Goal: Information Seeking & Learning: Learn about a topic

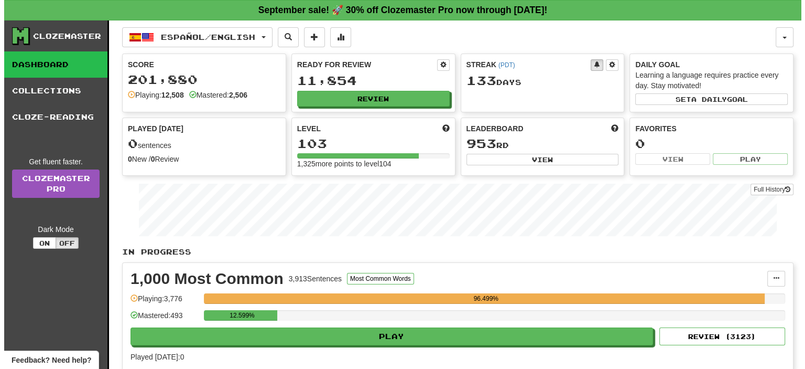
scroll to position [52, 0]
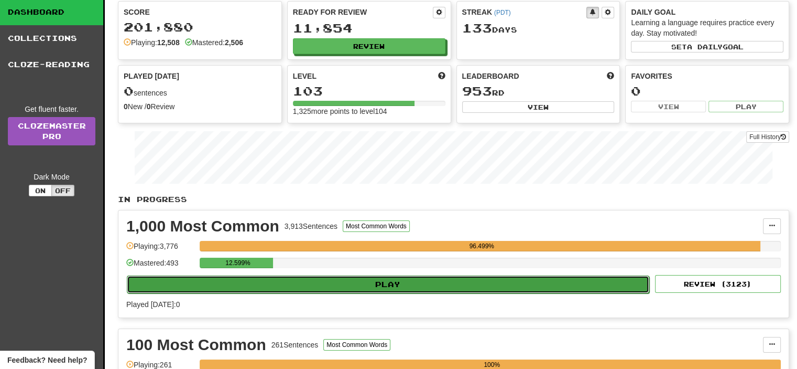
click at [392, 282] on button "Play" at bounding box center [388, 284] width 523 height 18
select select "**"
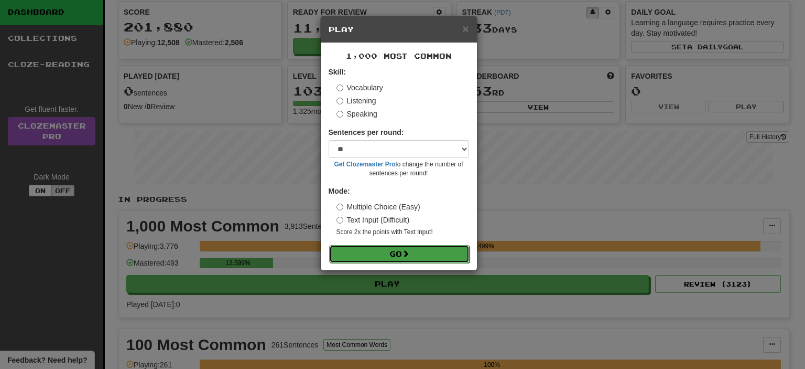
click at [407, 251] on span at bounding box center [405, 253] width 7 height 7
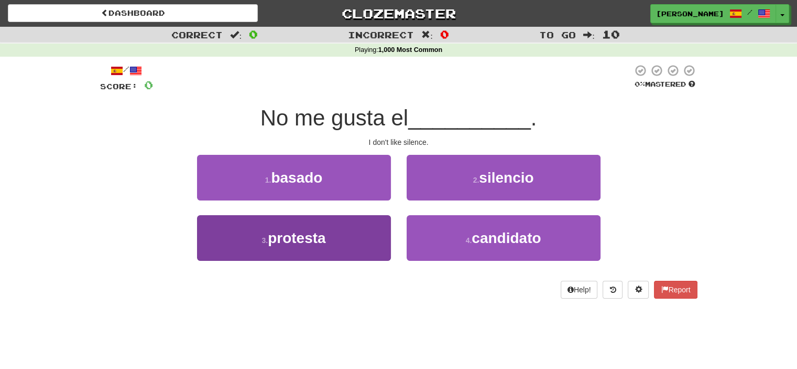
scroll to position [52, 0]
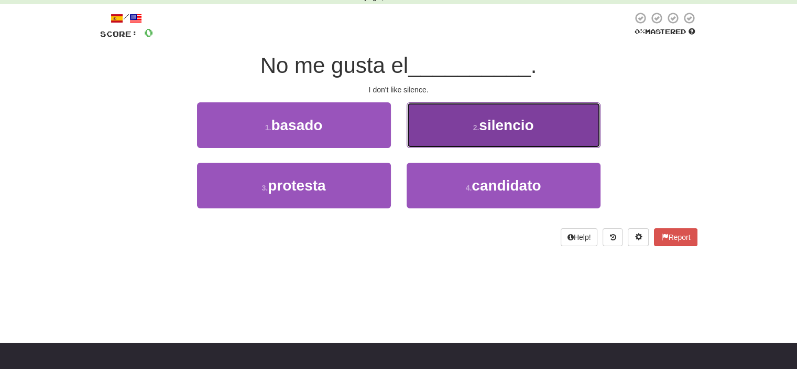
click at [451, 135] on button "2 . silencio" at bounding box center [504, 125] width 194 height 46
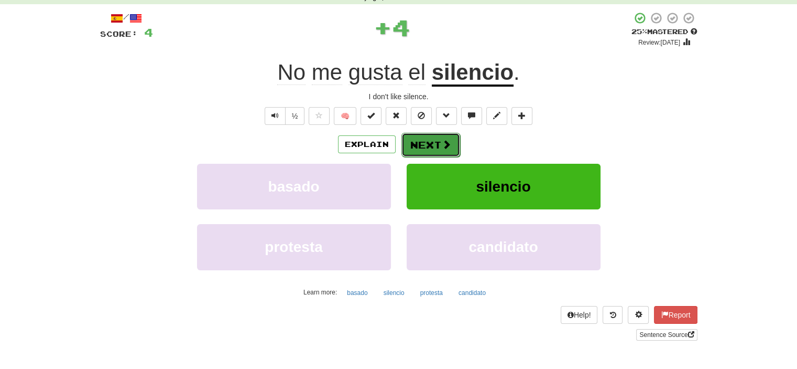
click at [431, 138] on button "Next" at bounding box center [431, 145] width 59 height 24
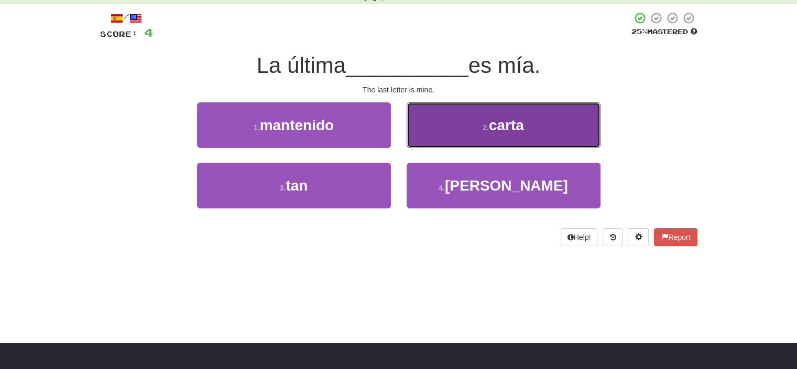
click at [465, 127] on button "2 . carta" at bounding box center [504, 125] width 194 height 46
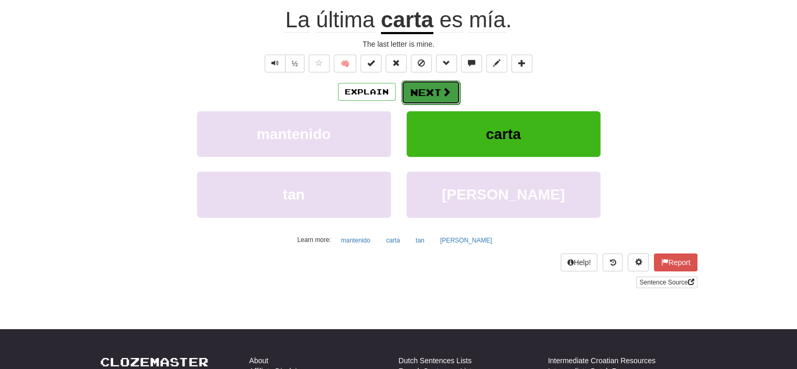
click at [430, 90] on button "Next" at bounding box center [431, 92] width 59 height 24
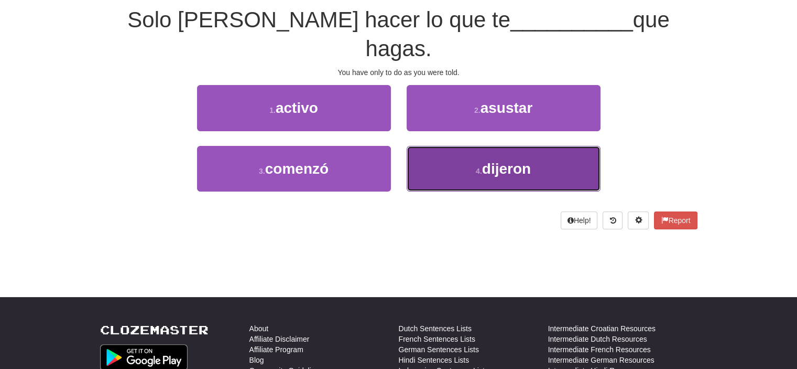
click at [455, 146] on button "4 . dijeron" at bounding box center [504, 169] width 194 height 46
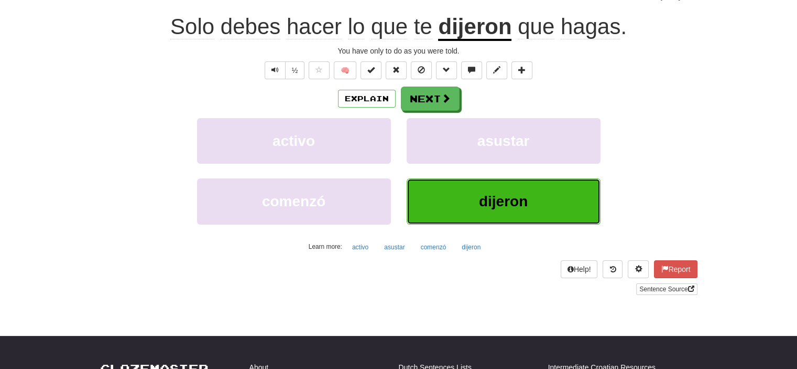
scroll to position [105, 0]
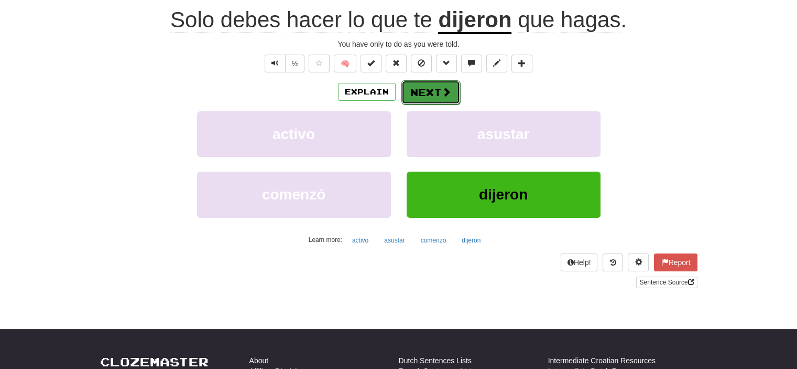
click at [433, 96] on button "Next" at bounding box center [431, 92] width 59 height 24
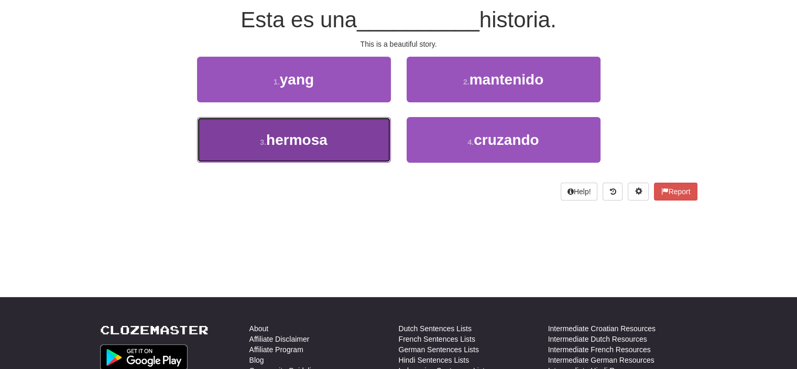
click at [355, 132] on button "3 . hermosa" at bounding box center [294, 140] width 194 height 46
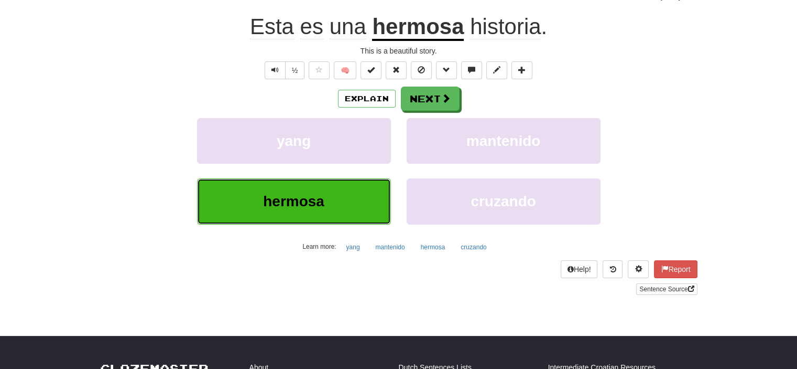
scroll to position [105, 0]
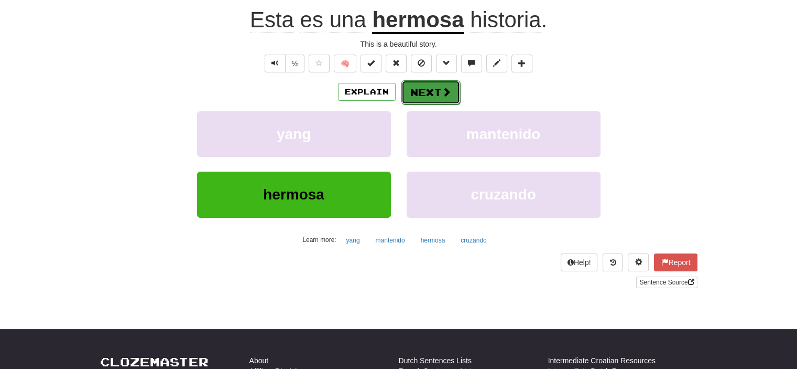
click at [438, 94] on button "Next" at bounding box center [431, 92] width 59 height 24
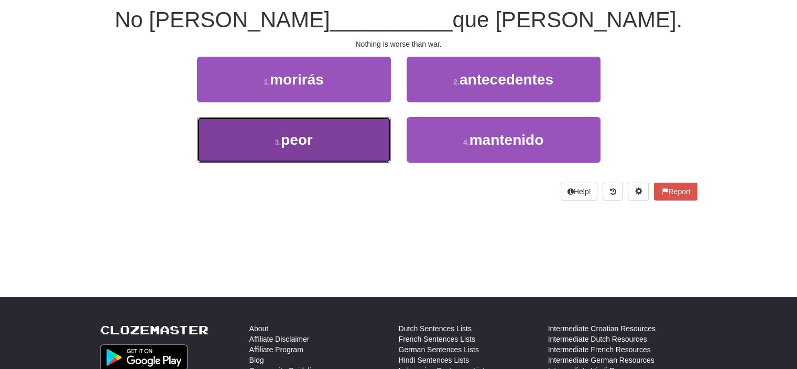
click at [344, 142] on button "3 . peor" at bounding box center [294, 140] width 194 height 46
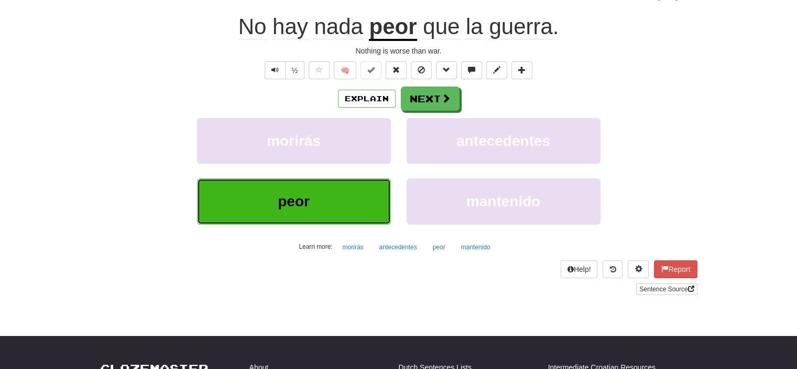
scroll to position [105, 0]
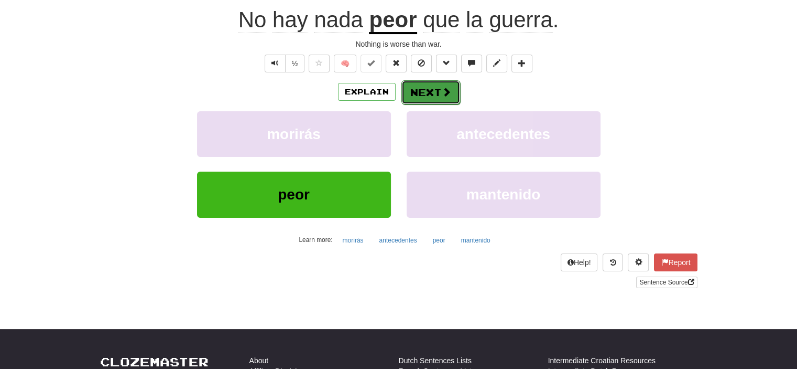
click at [428, 92] on button "Next" at bounding box center [431, 92] width 59 height 24
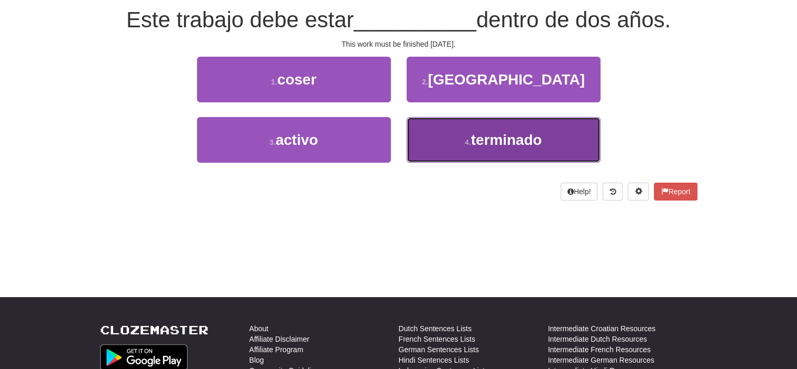
click at [493, 130] on button "4 . terminado" at bounding box center [504, 140] width 194 height 46
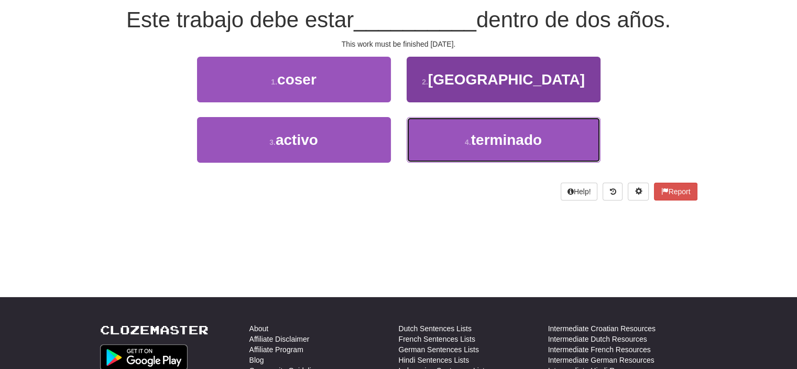
scroll to position [105, 0]
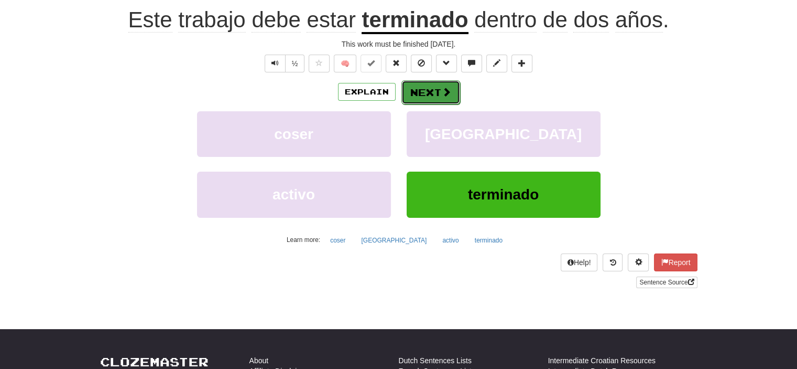
click at [425, 93] on button "Next" at bounding box center [431, 92] width 59 height 24
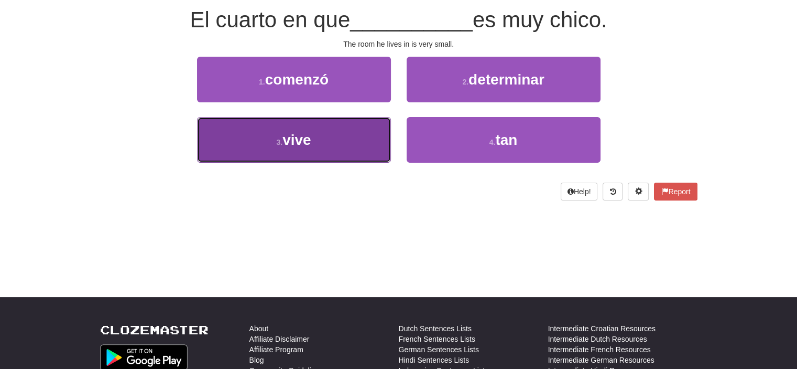
click at [360, 154] on button "3 . vive" at bounding box center [294, 140] width 194 height 46
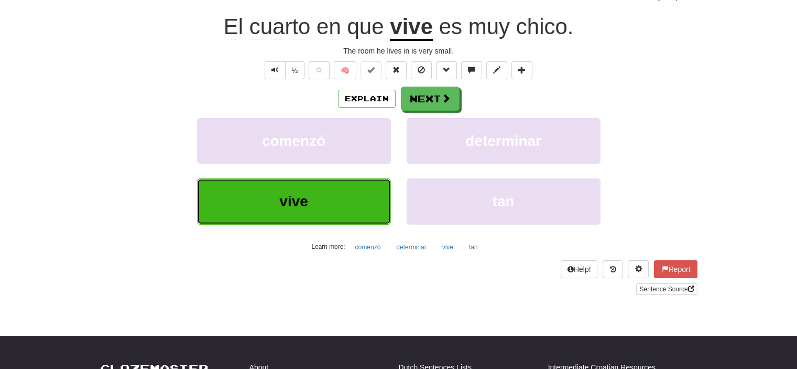
scroll to position [105, 0]
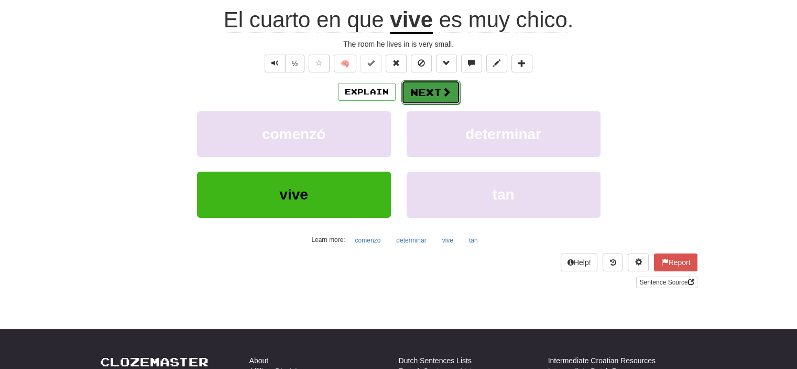
click at [432, 96] on button "Next" at bounding box center [431, 92] width 59 height 24
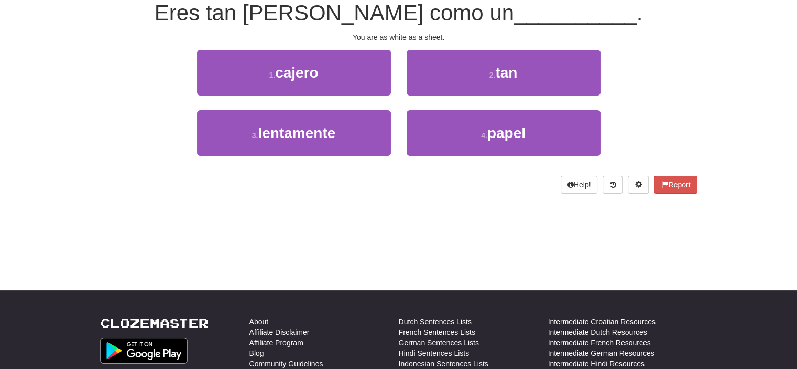
scroll to position [98, 0]
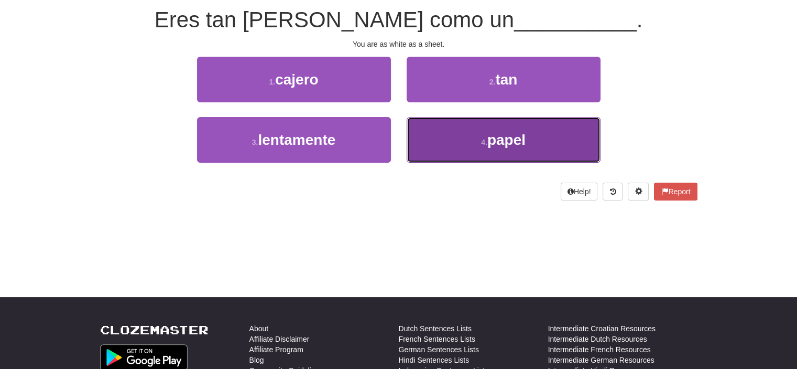
click at [473, 127] on button "4 . papel" at bounding box center [504, 140] width 194 height 46
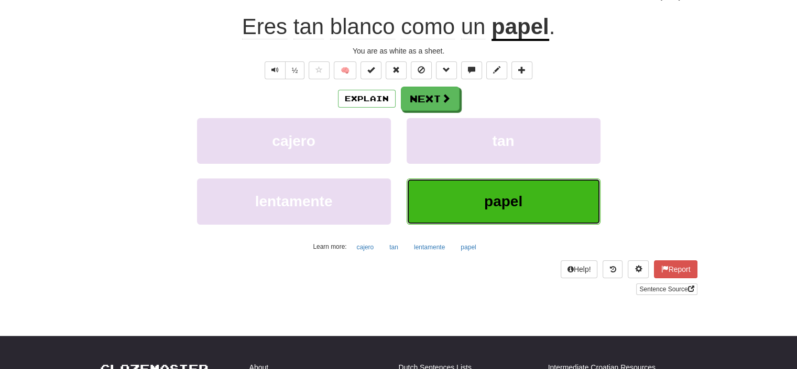
scroll to position [105, 0]
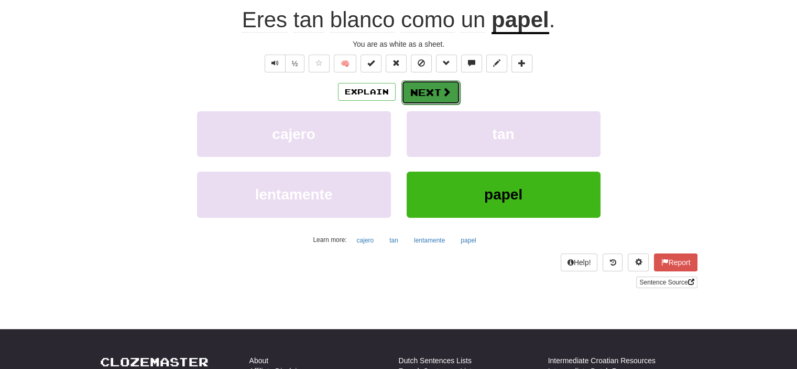
click at [442, 96] on span at bounding box center [446, 91] width 9 height 9
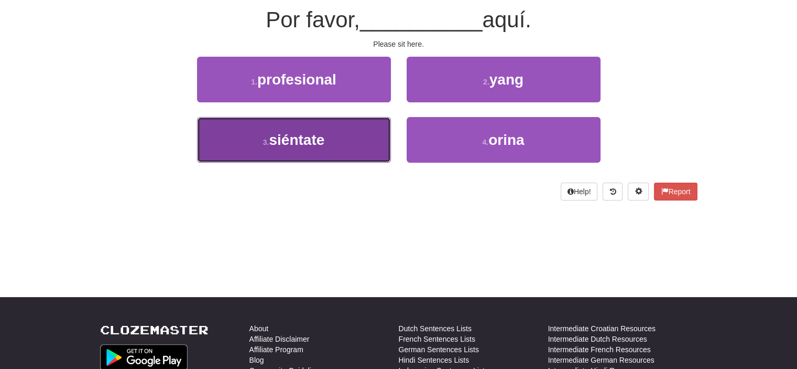
click at [355, 136] on button "3 . siéntate" at bounding box center [294, 140] width 194 height 46
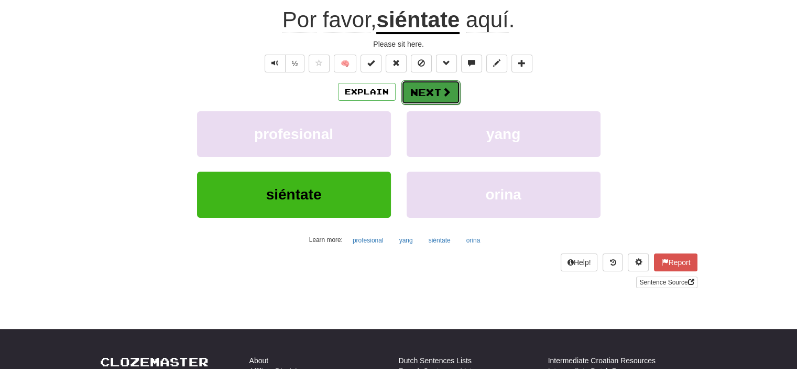
click at [435, 89] on button "Next" at bounding box center [431, 92] width 59 height 24
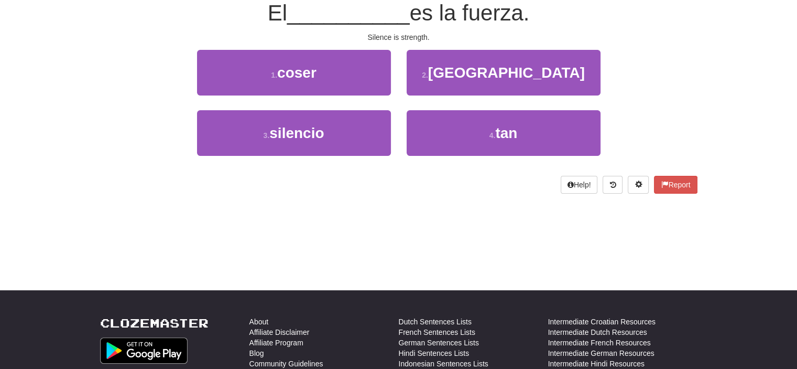
scroll to position [98, 0]
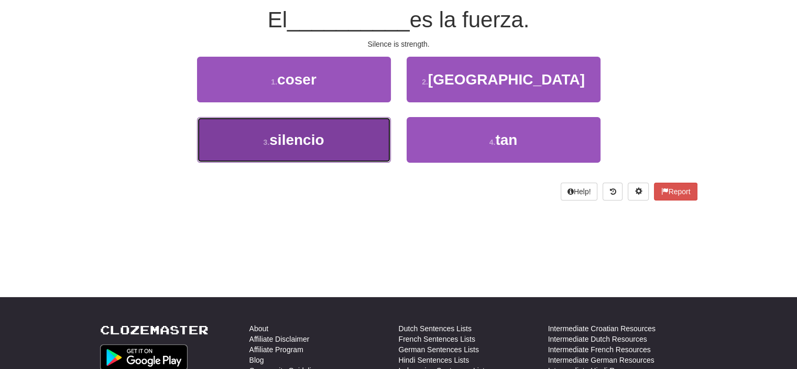
click at [356, 136] on button "3 . silencio" at bounding box center [294, 140] width 194 height 46
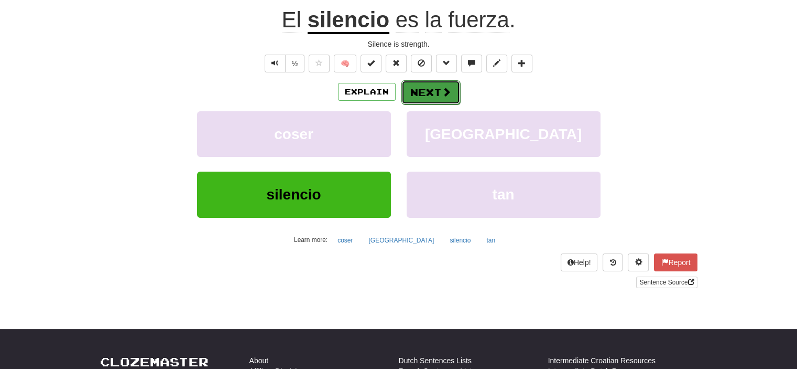
click at [425, 96] on button "Next" at bounding box center [431, 92] width 59 height 24
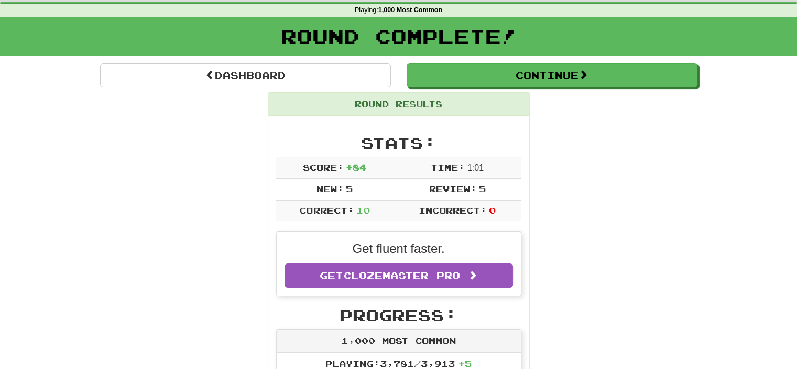
scroll to position [0, 0]
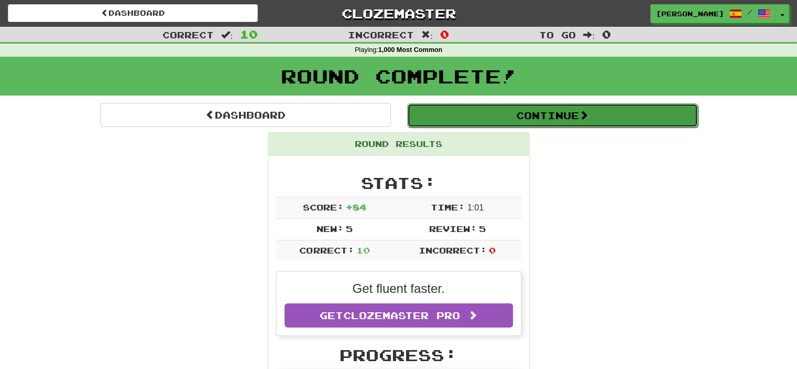
click at [567, 113] on button "Continue" at bounding box center [552, 115] width 291 height 24
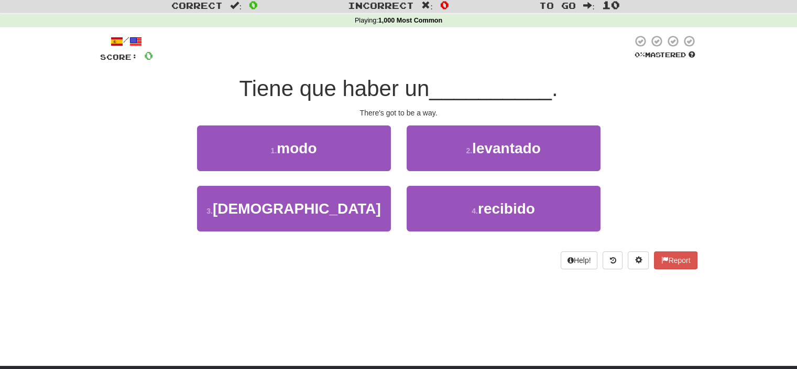
scroll to position [52, 0]
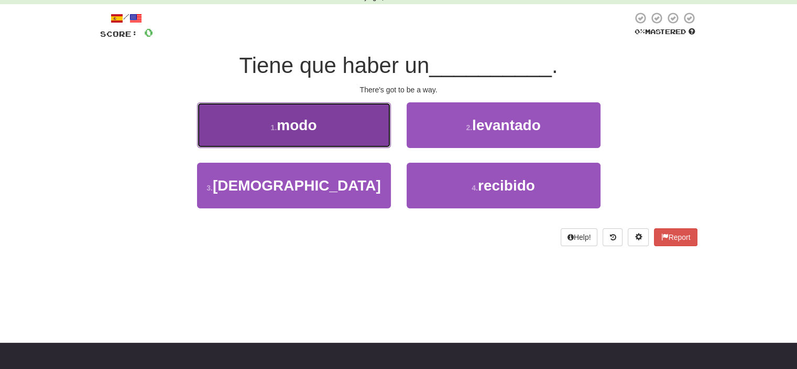
click at [345, 130] on button "1 . modo" at bounding box center [294, 125] width 194 height 46
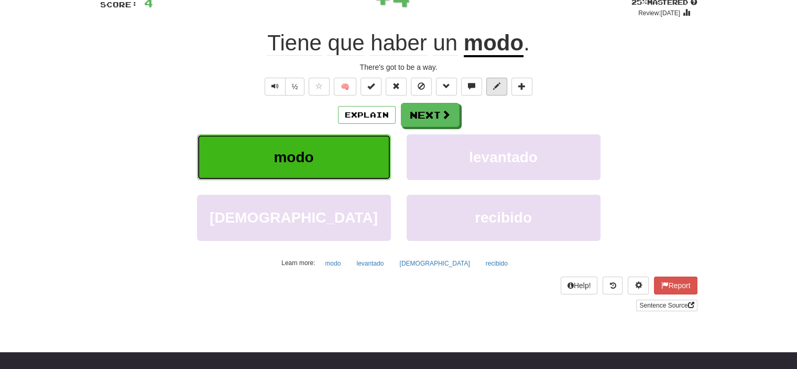
scroll to position [105, 0]
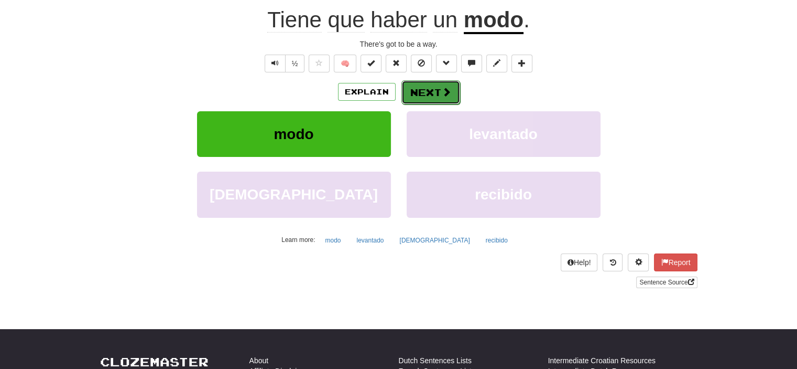
click at [433, 93] on button "Next" at bounding box center [431, 92] width 59 height 24
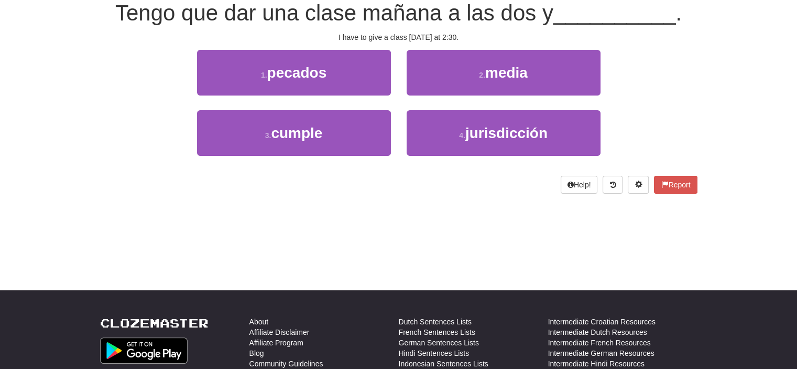
scroll to position [98, 0]
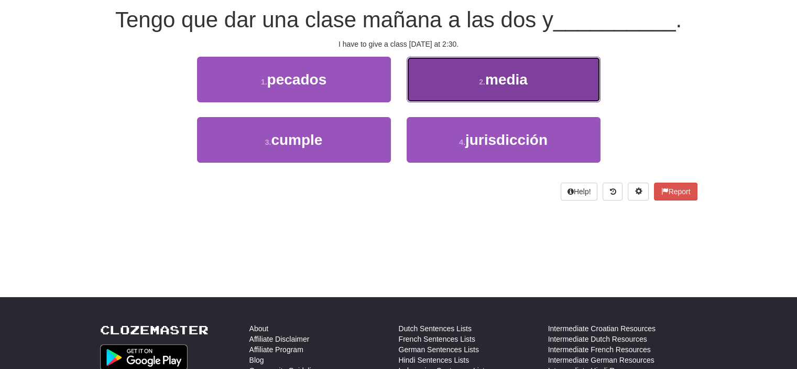
click at [455, 62] on button "2 . media" at bounding box center [504, 80] width 194 height 46
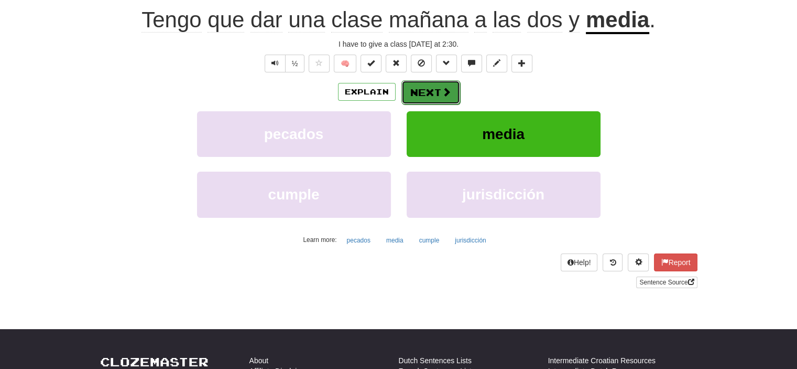
click at [421, 85] on button "Next" at bounding box center [431, 92] width 59 height 24
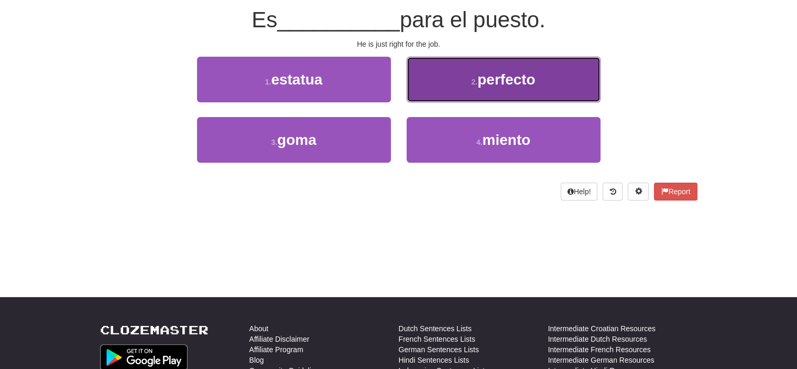
click at [483, 89] on button "2 . perfecto" at bounding box center [504, 80] width 194 height 46
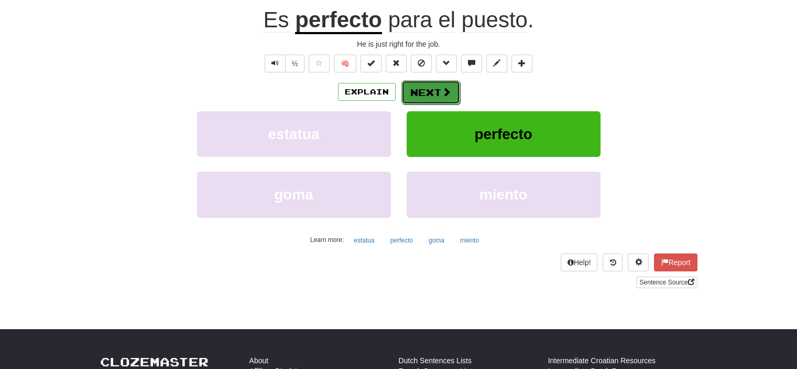
click at [430, 90] on button "Next" at bounding box center [431, 92] width 59 height 24
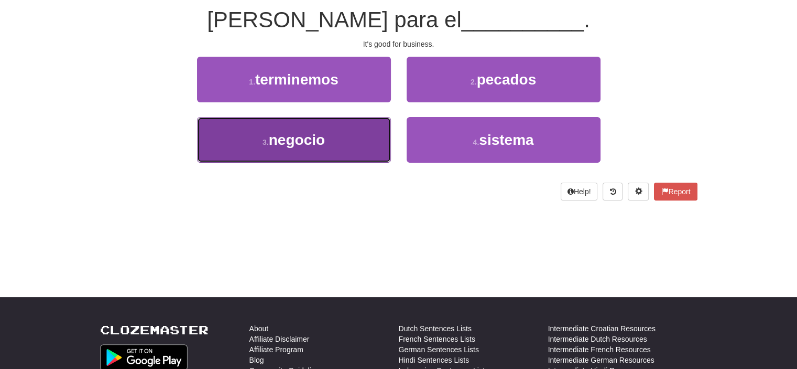
click at [325, 139] on span "negocio" at bounding box center [297, 140] width 56 height 16
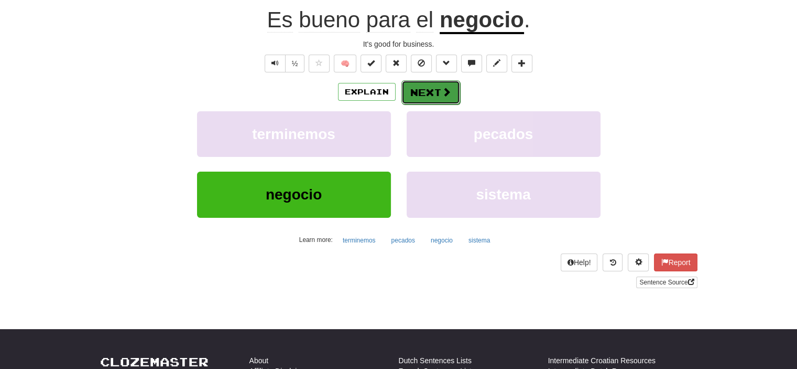
click at [430, 92] on button "Next" at bounding box center [431, 92] width 59 height 24
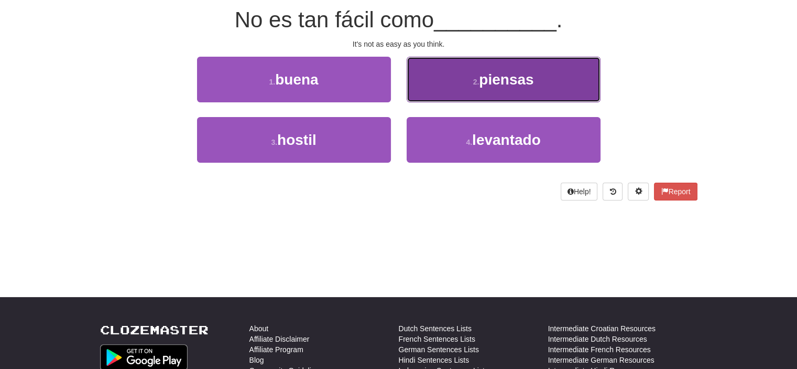
click at [452, 79] on button "2 . piensas" at bounding box center [504, 80] width 194 height 46
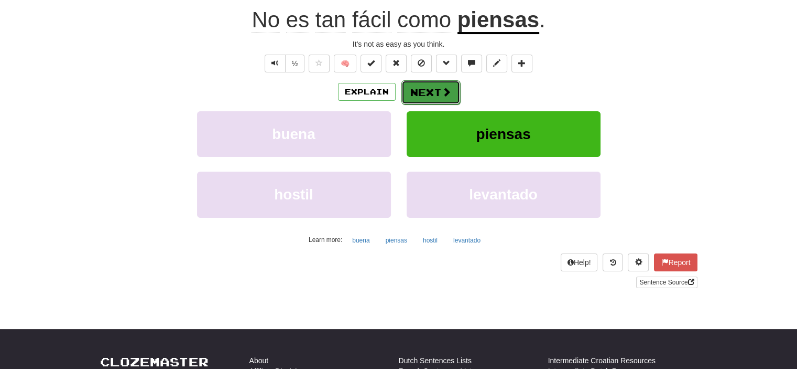
click at [425, 88] on button "Next" at bounding box center [431, 92] width 59 height 24
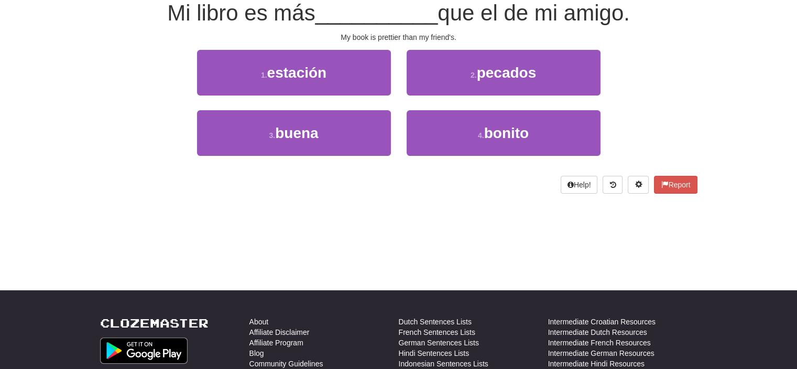
scroll to position [98, 0]
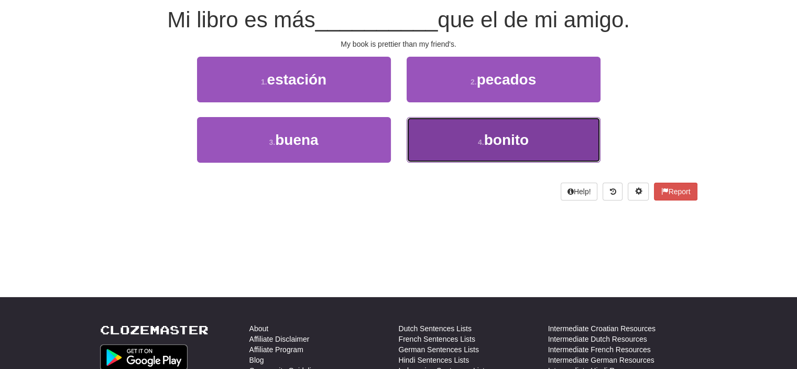
click at [485, 138] on span "bonito" at bounding box center [506, 140] width 45 height 16
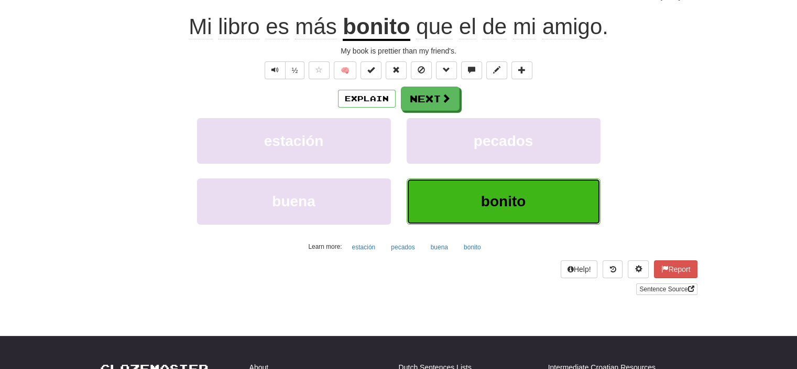
scroll to position [105, 0]
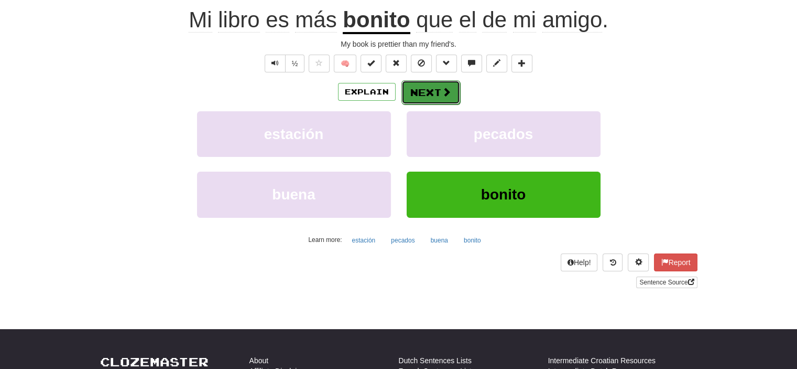
click at [425, 87] on button "Next" at bounding box center [431, 92] width 59 height 24
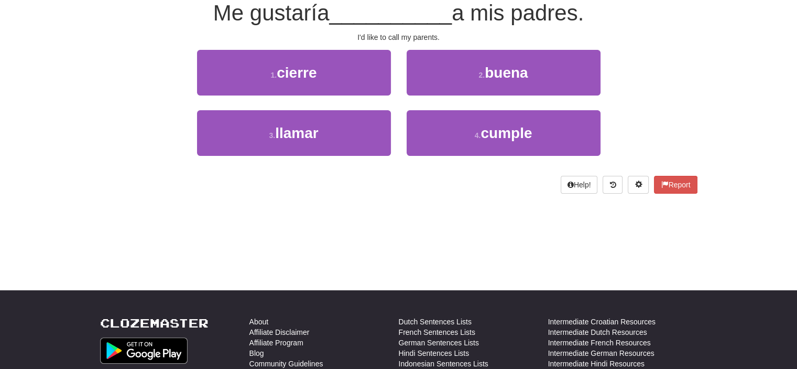
scroll to position [98, 0]
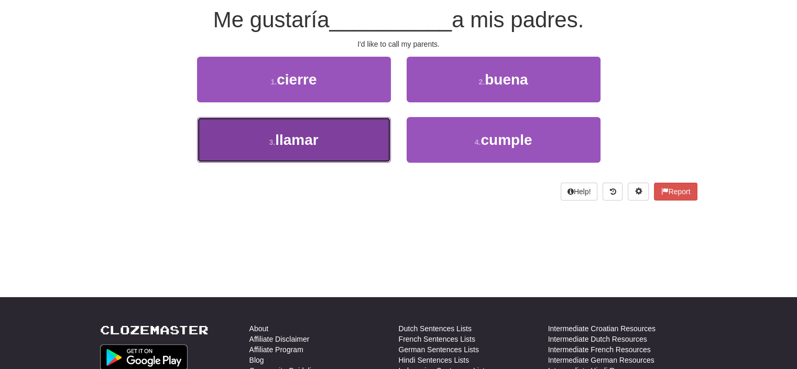
click at [343, 133] on button "3 . llamar" at bounding box center [294, 140] width 194 height 46
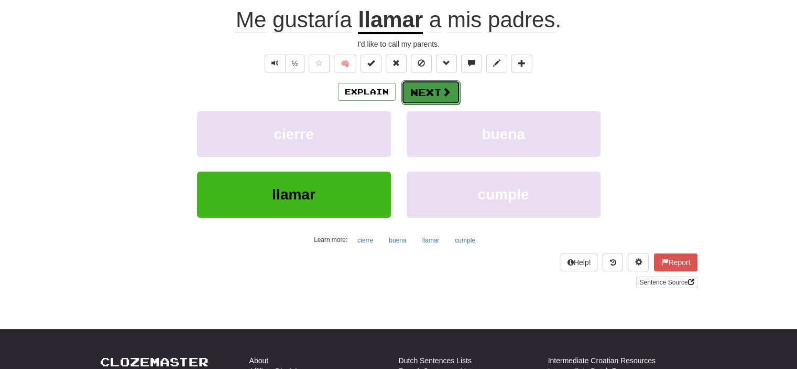
click at [445, 83] on button "Next" at bounding box center [431, 92] width 59 height 24
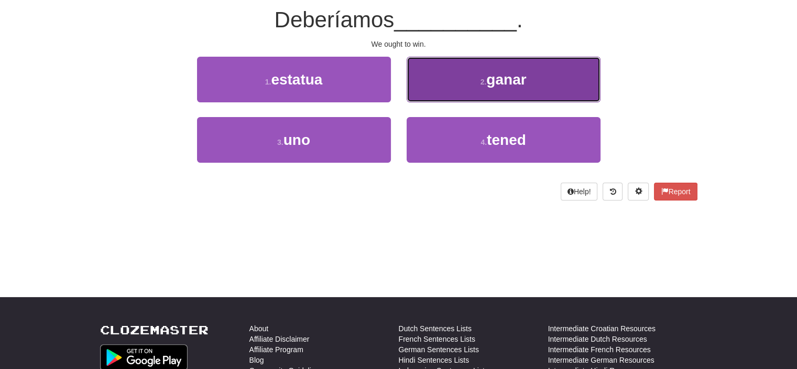
click at [473, 85] on button "2 . ganar" at bounding box center [504, 80] width 194 height 46
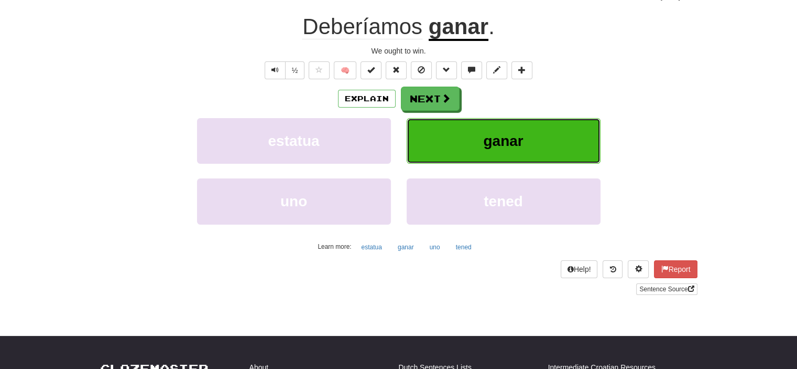
scroll to position [105, 0]
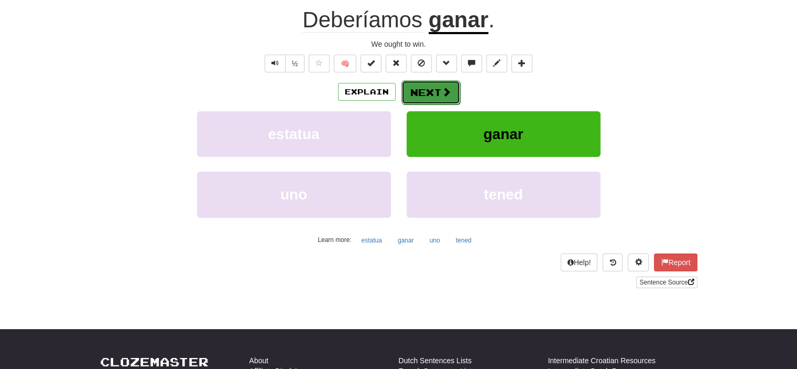
click at [432, 88] on button "Next" at bounding box center [431, 92] width 59 height 24
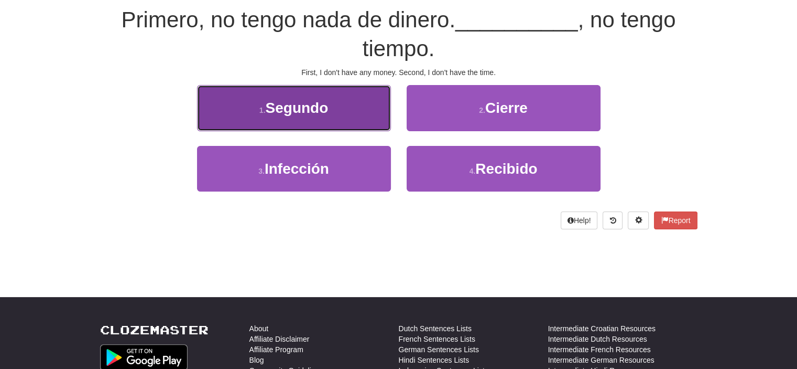
click at [359, 100] on button "1 . Segundo" at bounding box center [294, 108] width 194 height 46
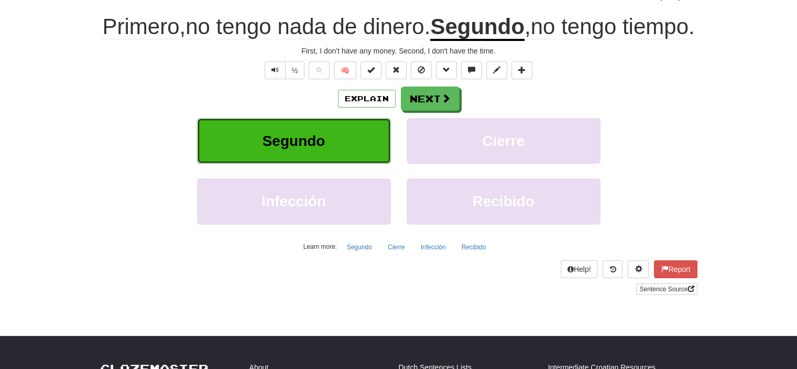
scroll to position [105, 0]
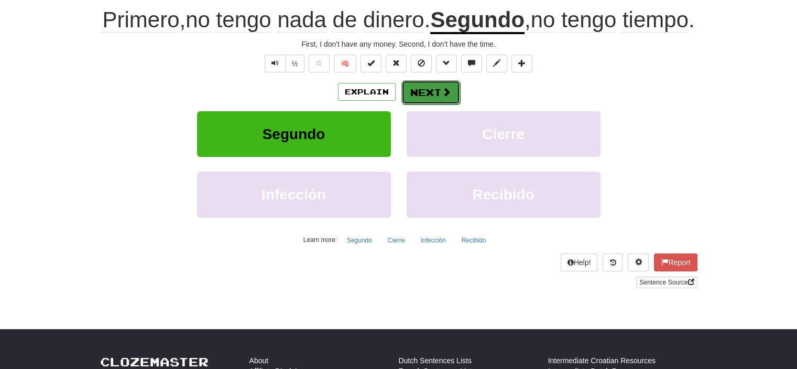
click at [430, 104] on button "Next" at bounding box center [431, 92] width 59 height 24
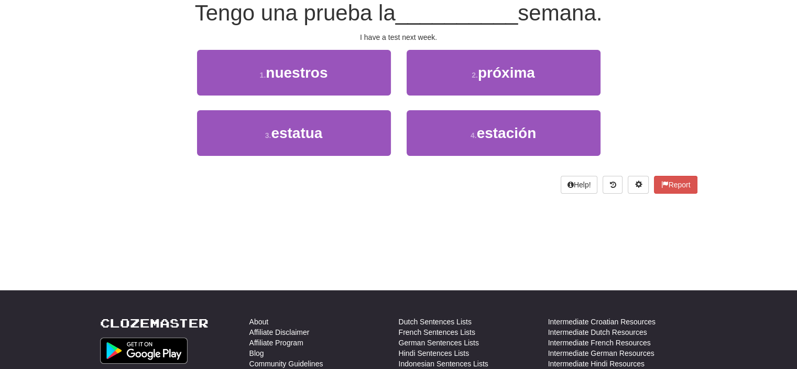
scroll to position [98, 0]
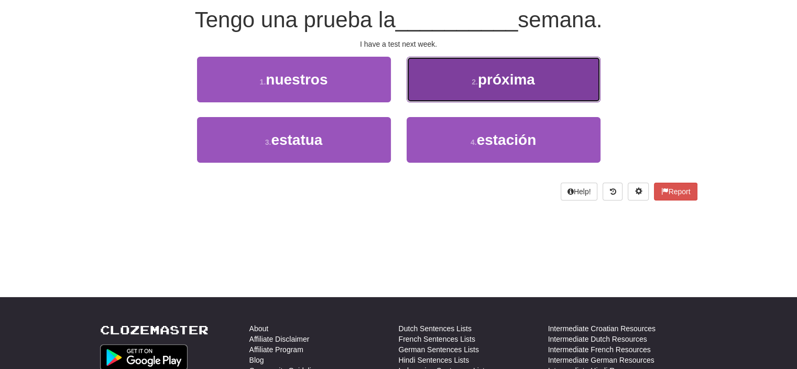
click at [474, 70] on button "2 . próxima" at bounding box center [504, 80] width 194 height 46
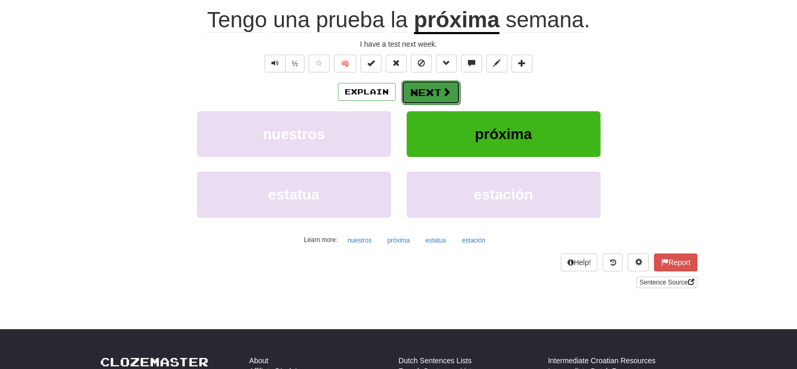
click at [426, 85] on button "Next" at bounding box center [431, 92] width 59 height 24
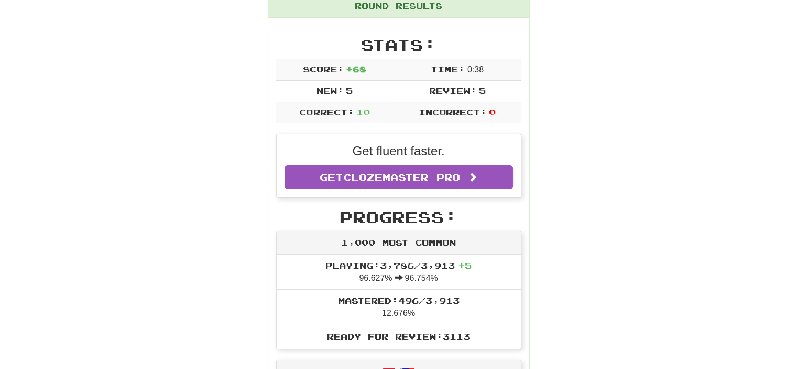
scroll to position [150, 0]
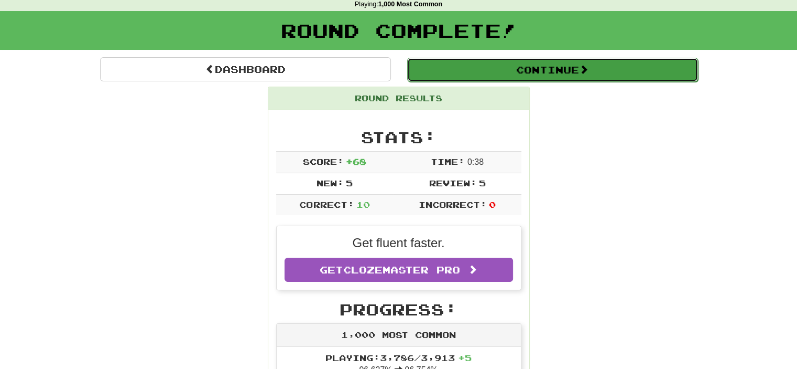
click at [566, 73] on button "Continue" at bounding box center [552, 70] width 291 height 24
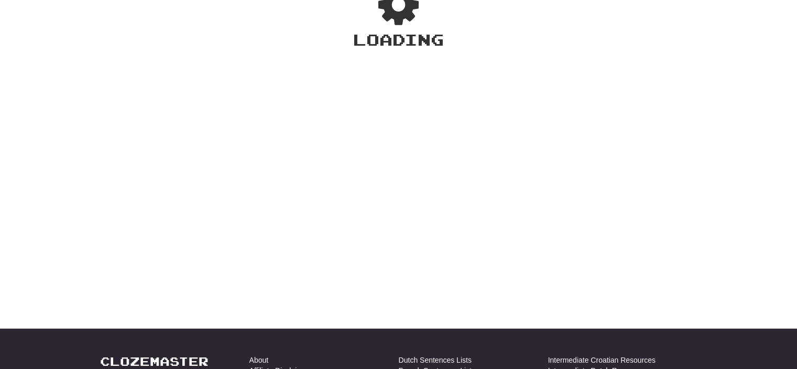
scroll to position [46, 0]
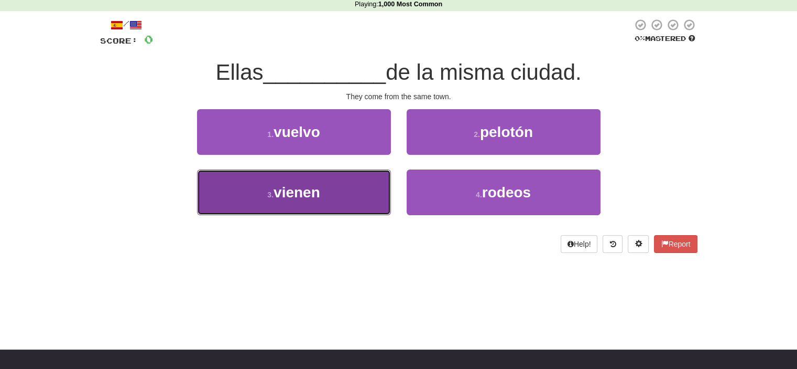
click at [314, 192] on span "vienen" at bounding box center [297, 192] width 47 height 16
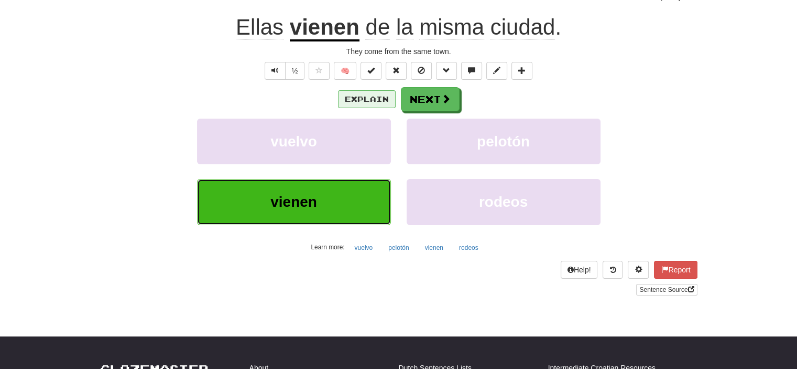
scroll to position [98, 0]
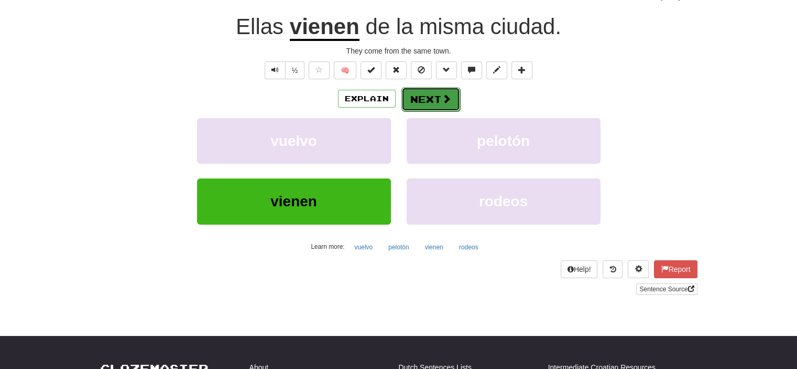
click at [426, 96] on button "Next" at bounding box center [431, 99] width 59 height 24
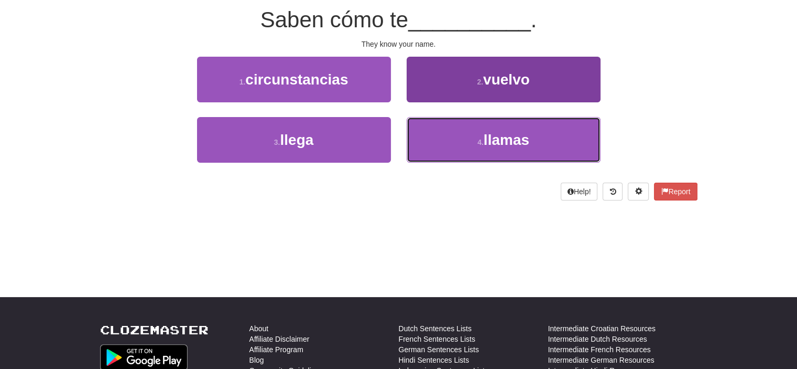
click at [498, 140] on span "llamas" at bounding box center [507, 140] width 46 height 16
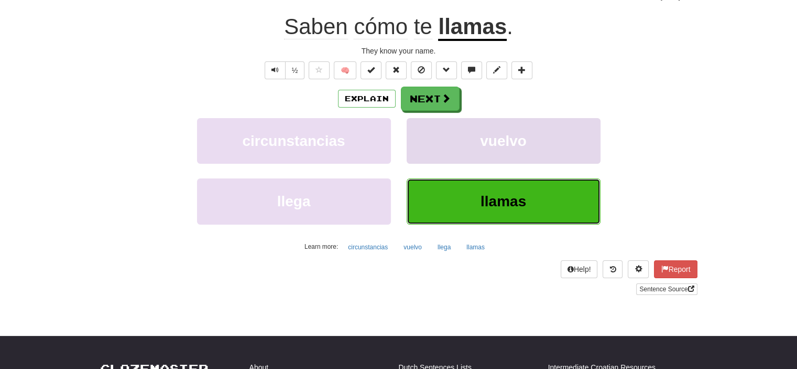
scroll to position [105, 0]
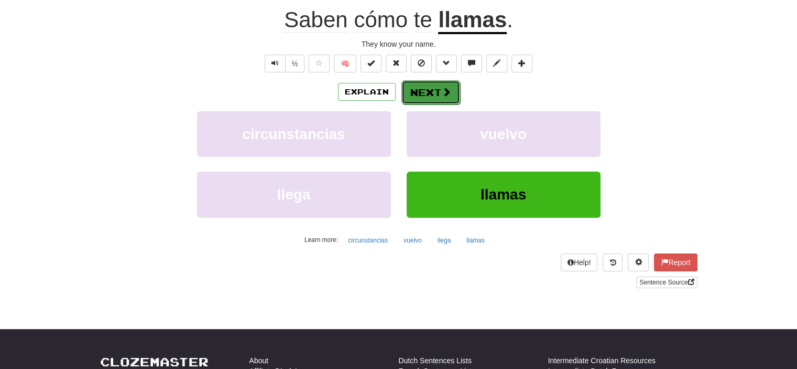
click at [431, 92] on button "Next" at bounding box center [431, 92] width 59 height 24
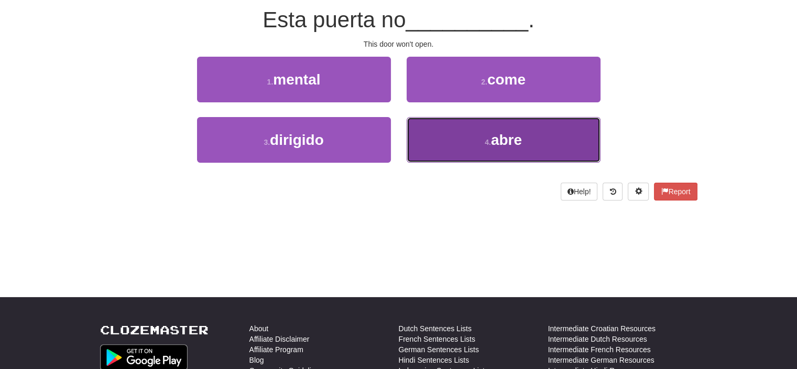
click at [492, 153] on button "4 . abre" at bounding box center [504, 140] width 194 height 46
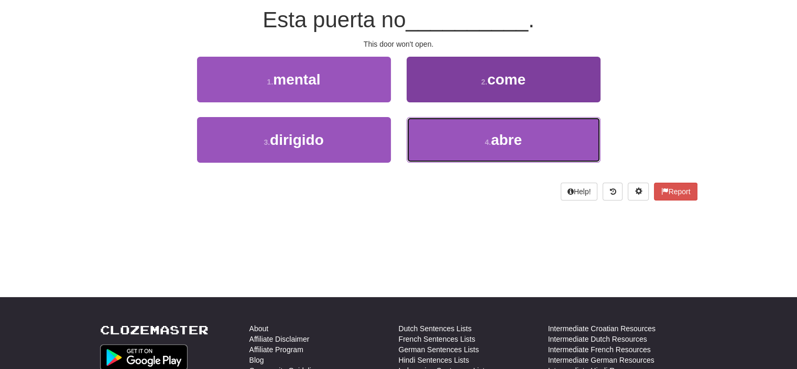
scroll to position [105, 0]
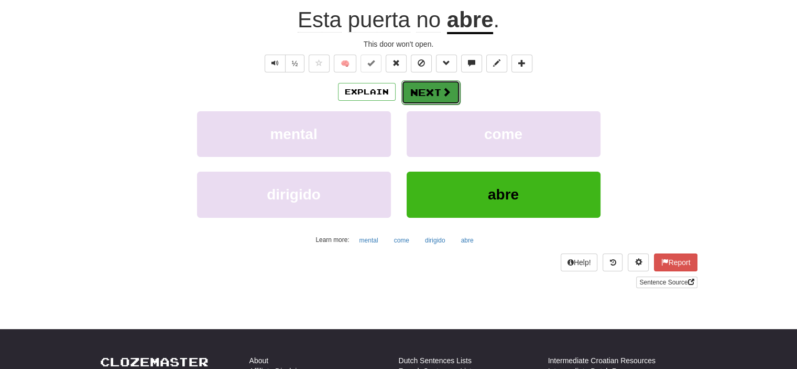
click at [422, 88] on button "Next" at bounding box center [431, 92] width 59 height 24
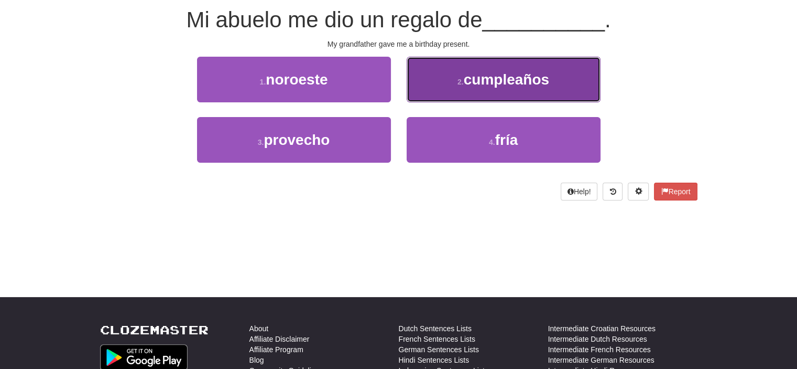
click at [488, 74] on span "cumpleaños" at bounding box center [506, 79] width 85 height 16
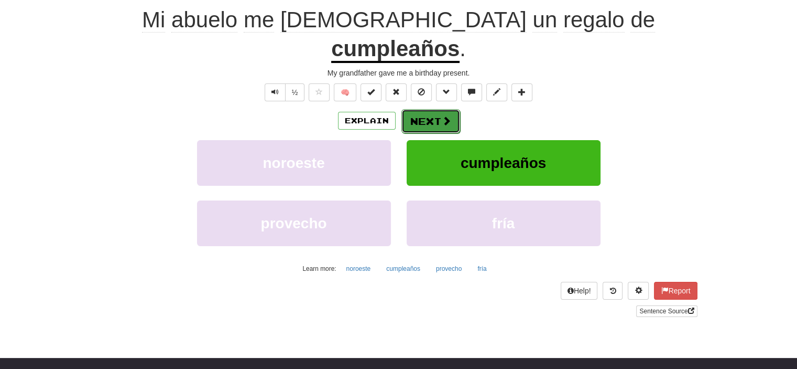
click at [434, 109] on button "Next" at bounding box center [431, 121] width 59 height 24
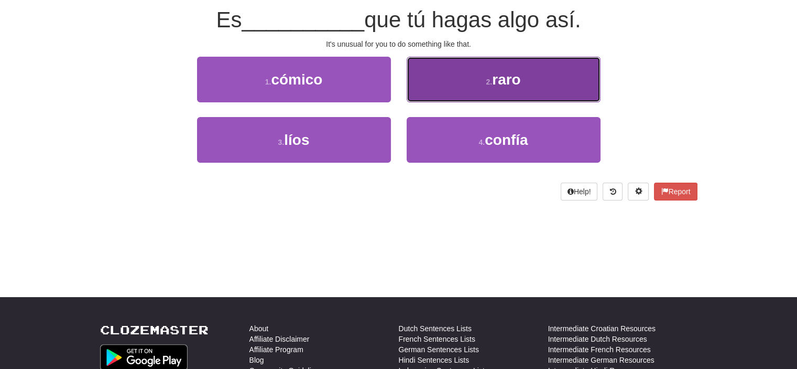
click at [468, 77] on button "2 . raro" at bounding box center [504, 80] width 194 height 46
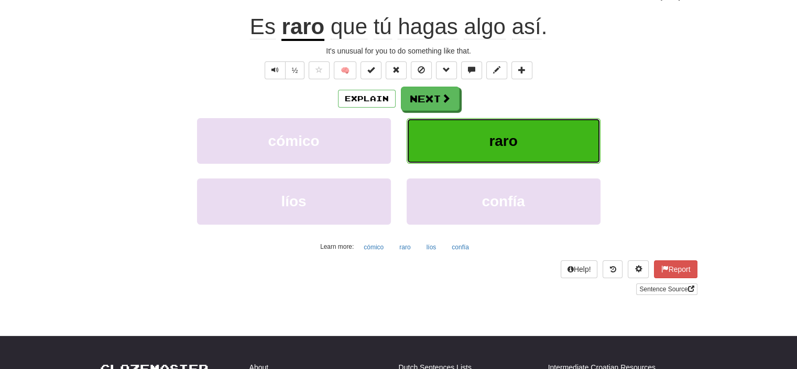
scroll to position [105, 0]
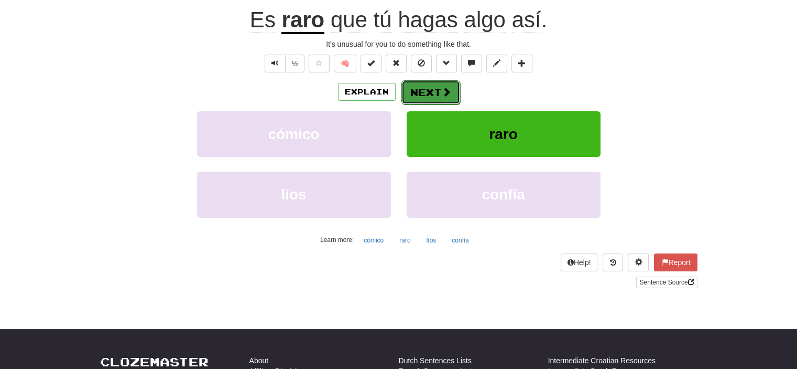
click at [438, 84] on button "Next" at bounding box center [431, 92] width 59 height 24
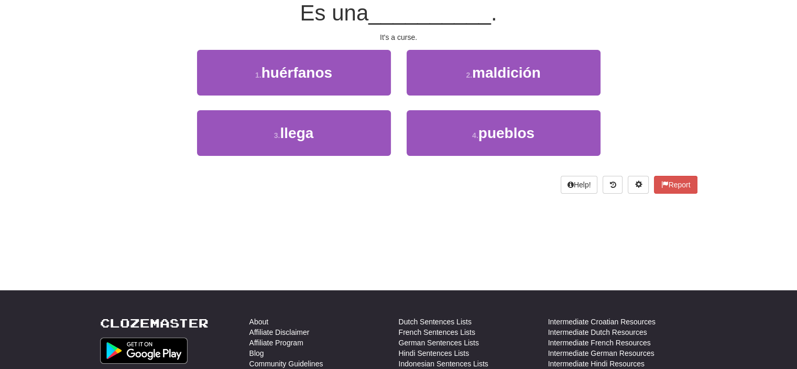
scroll to position [98, 0]
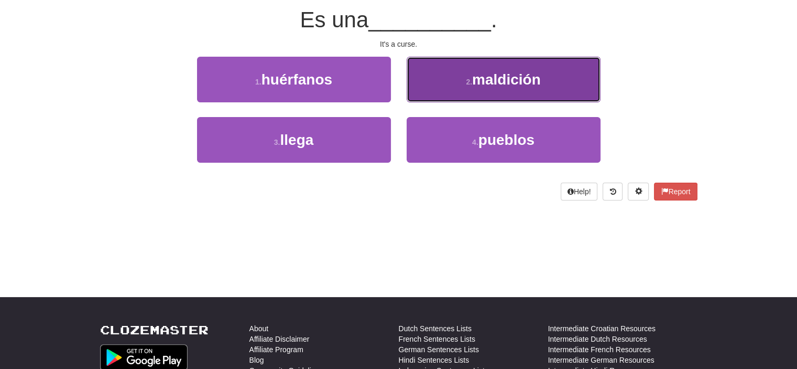
click at [457, 97] on button "2 . maldición" at bounding box center [504, 80] width 194 height 46
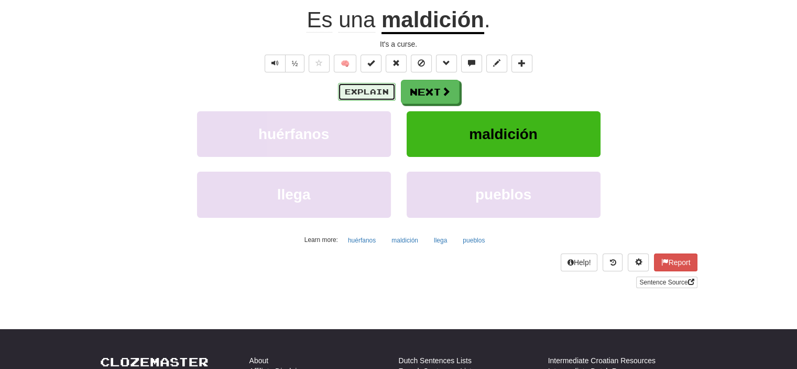
click at [358, 85] on button "Explain" at bounding box center [367, 92] width 58 height 18
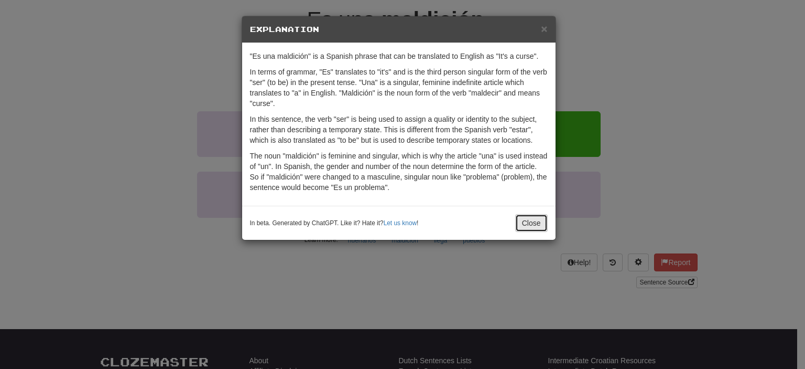
click at [526, 227] on button "Close" at bounding box center [531, 223] width 33 height 18
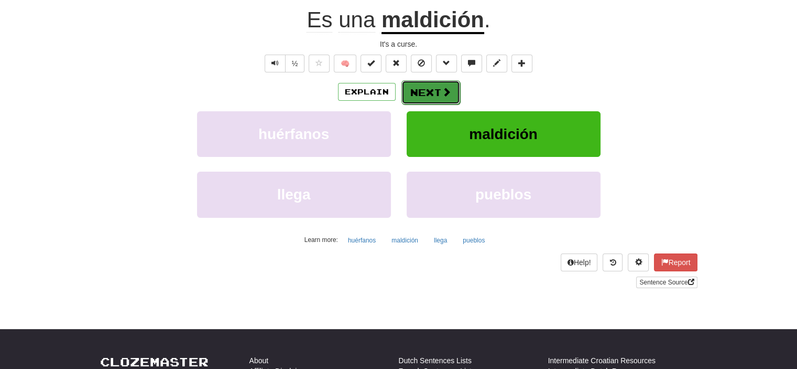
click at [430, 89] on button "Next" at bounding box center [431, 92] width 59 height 24
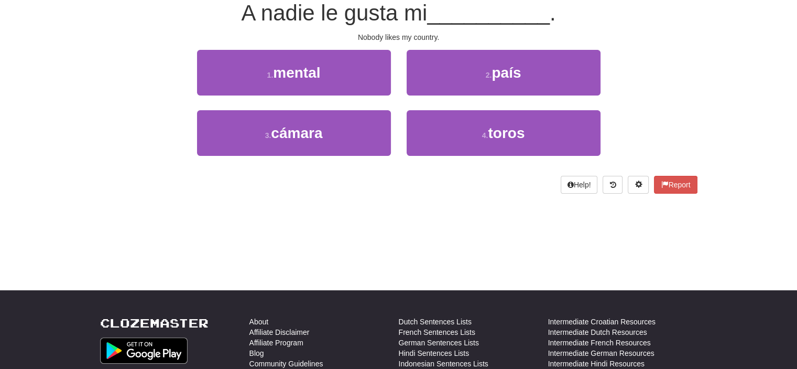
scroll to position [98, 0]
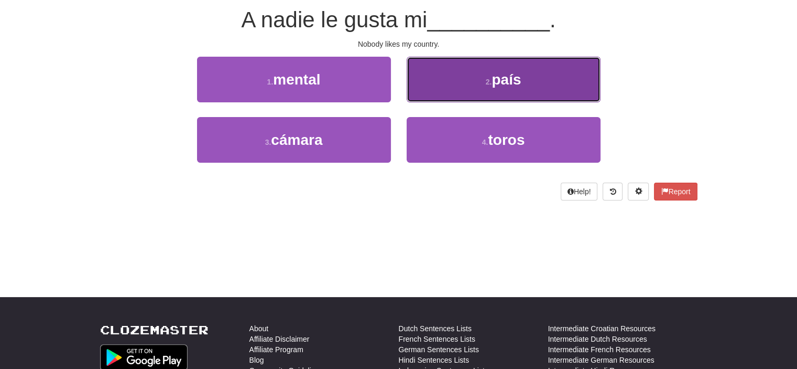
click at [461, 67] on button "2 . país" at bounding box center [504, 80] width 194 height 46
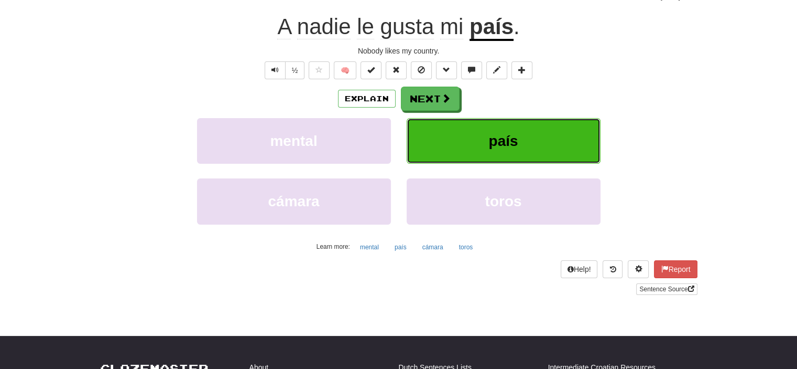
scroll to position [105, 0]
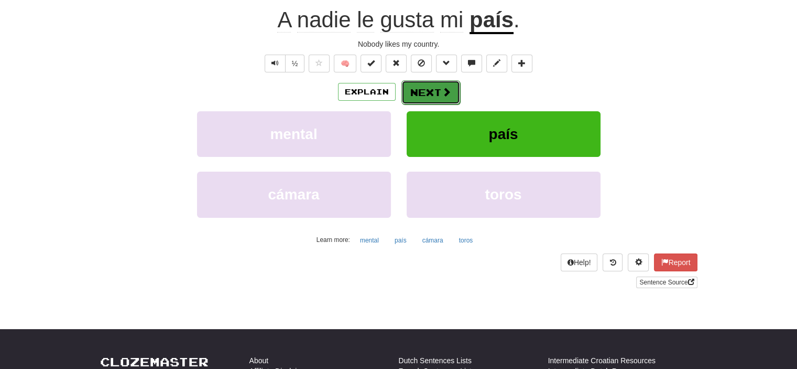
click at [430, 87] on button "Next" at bounding box center [431, 92] width 59 height 24
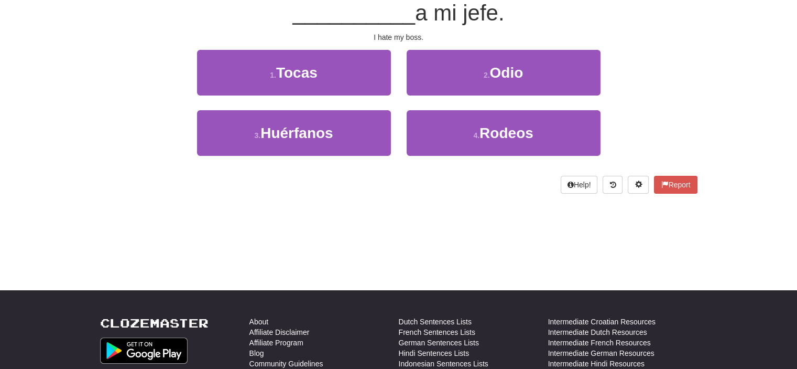
scroll to position [98, 0]
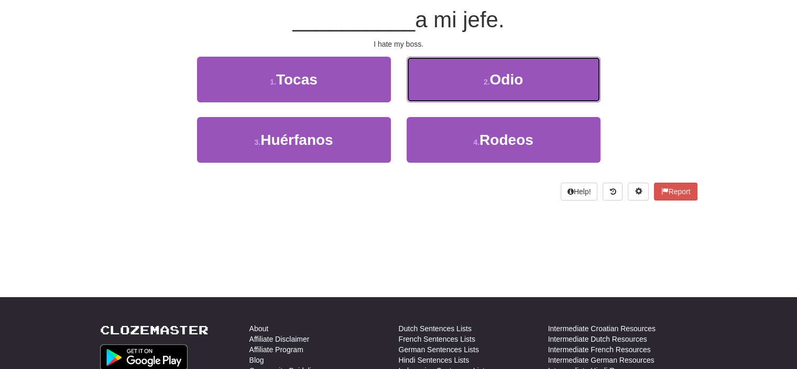
click at [430, 87] on button "2 . Odio" at bounding box center [504, 80] width 194 height 46
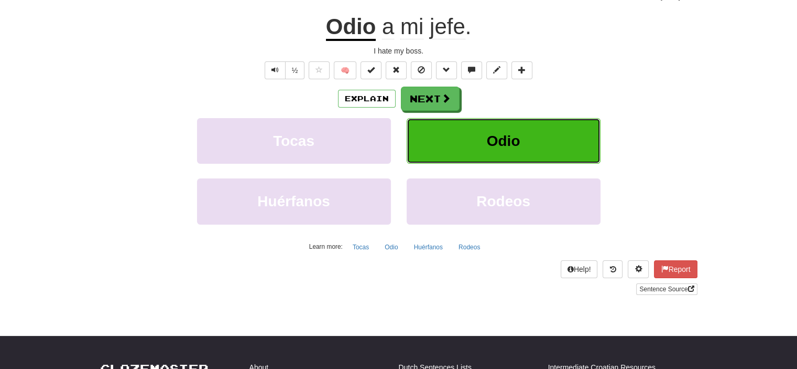
scroll to position [105, 0]
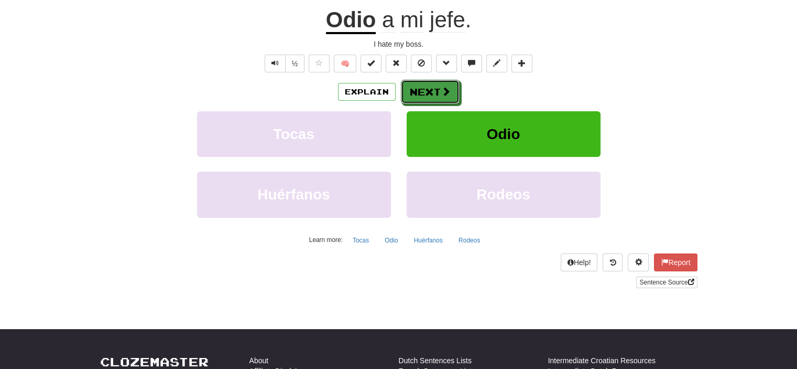
click at [430, 87] on button "Next" at bounding box center [430, 92] width 59 height 24
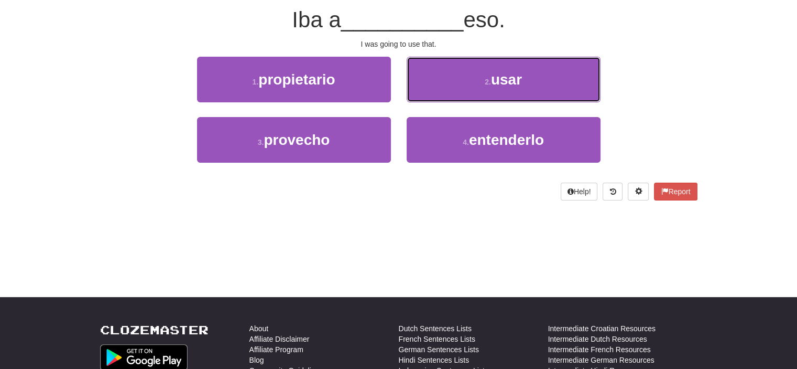
click at [430, 87] on button "2 . usar" at bounding box center [504, 80] width 194 height 46
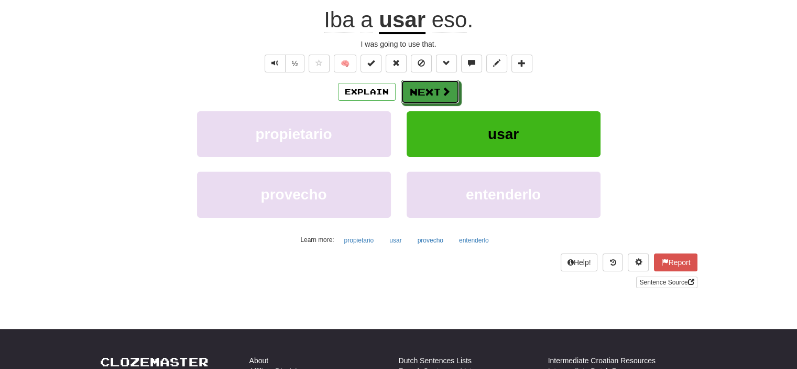
click at [430, 87] on button "Next" at bounding box center [430, 92] width 59 height 24
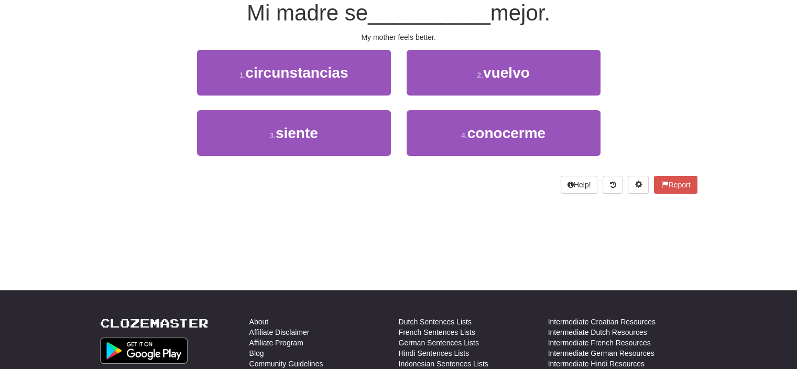
scroll to position [98, 0]
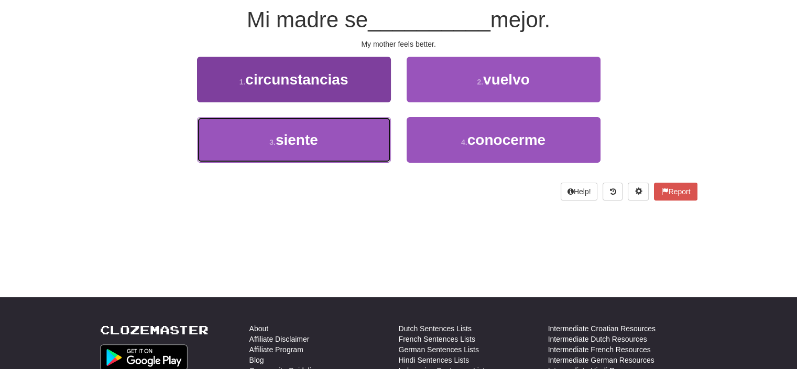
click at [335, 131] on button "3 . siente" at bounding box center [294, 140] width 194 height 46
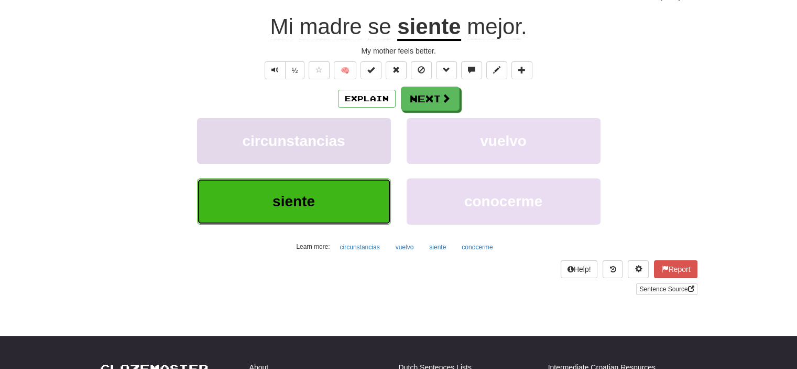
scroll to position [105, 0]
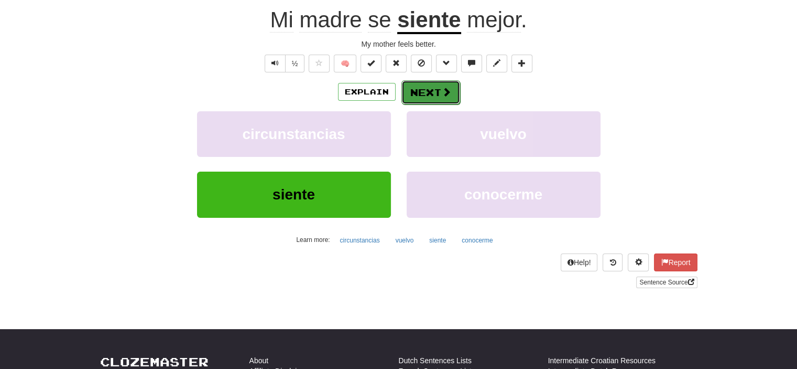
click at [445, 85] on button "Next" at bounding box center [431, 92] width 59 height 24
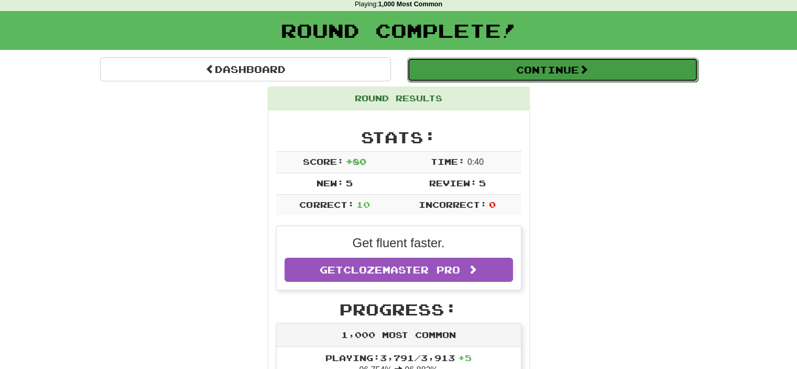
click at [526, 77] on button "Continue" at bounding box center [552, 70] width 291 height 24
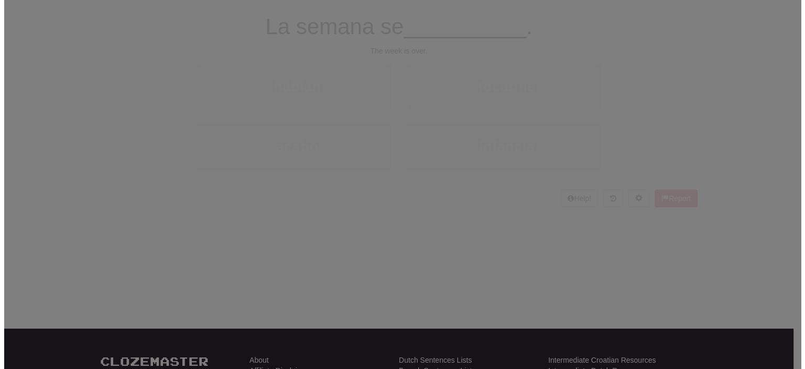
scroll to position [46, 0]
